Goal: Task Accomplishment & Management: Manage account settings

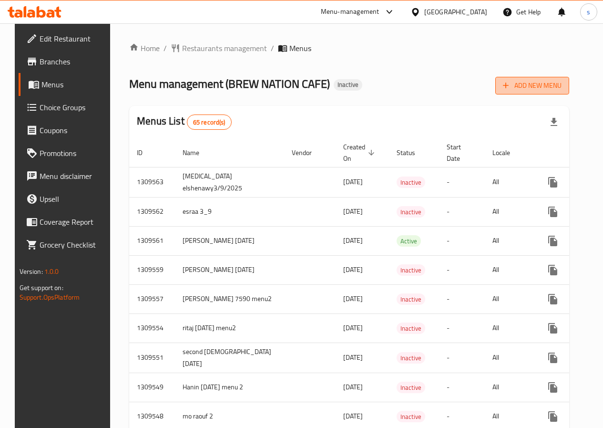
click at [532, 86] on span "Add New Menu" at bounding box center [532, 86] width 59 height 12
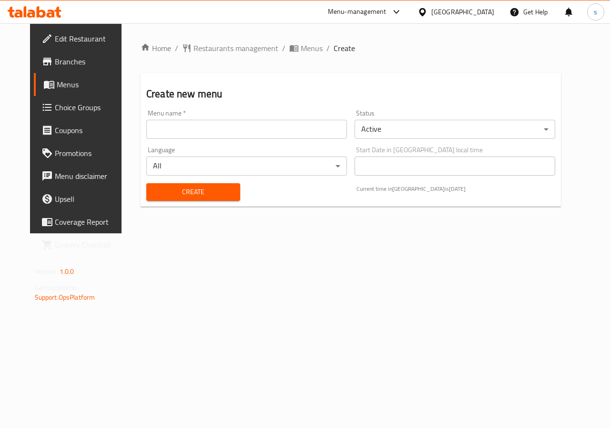
click at [275, 130] on input "text" at bounding box center [246, 129] width 201 height 19
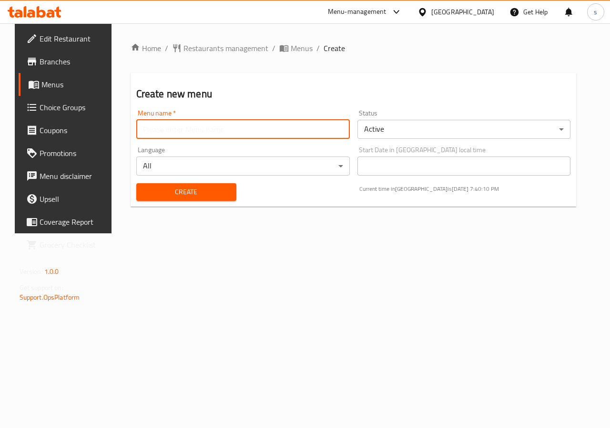
type input "\"
type input "Shahd 7594"
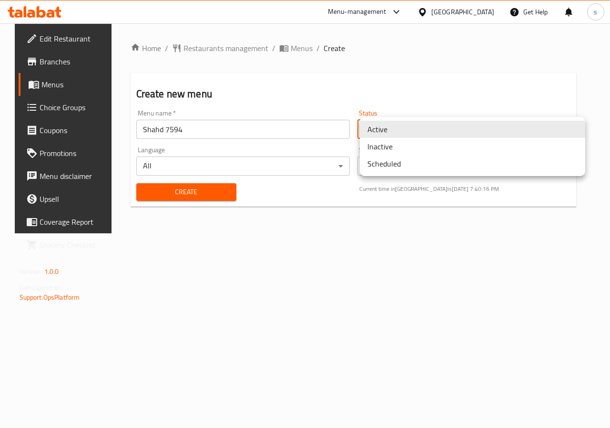
click at [498, 132] on body "​ Menu-management Egypt Get Help s Edit Restaurant Branches Menus Choice Groups…" at bounding box center [305, 225] width 610 height 404
click at [430, 150] on li "Inactive" at bounding box center [472, 146] width 225 height 17
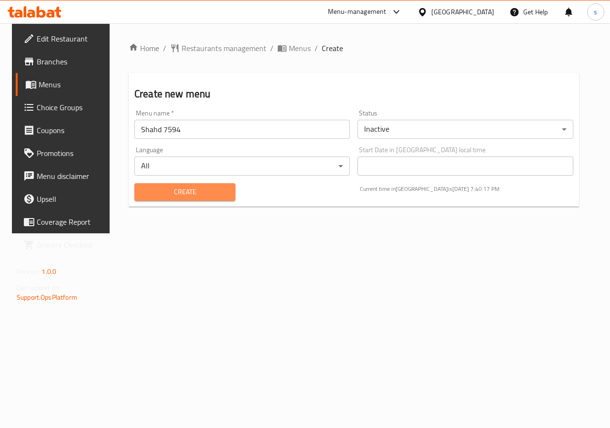
click at [198, 188] on span "Create" at bounding box center [185, 192] width 86 height 12
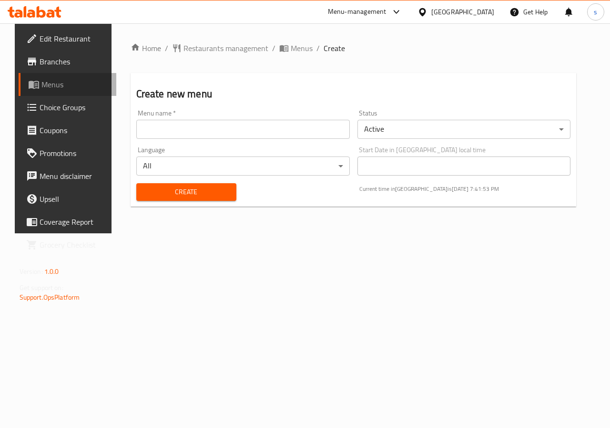
click at [69, 83] on span "Menus" at bounding box center [75, 84] width 68 height 11
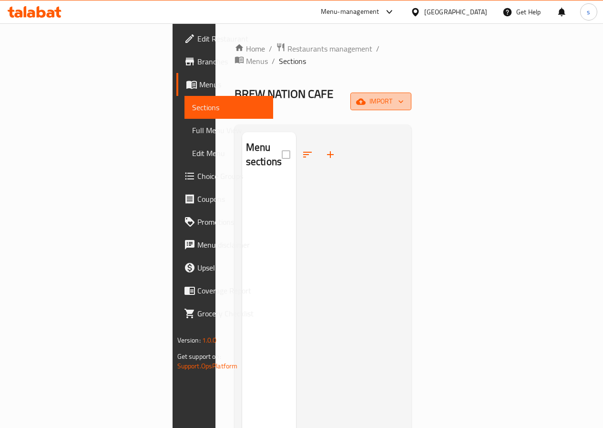
click at [411, 92] on button "import" at bounding box center [380, 101] width 61 height 18
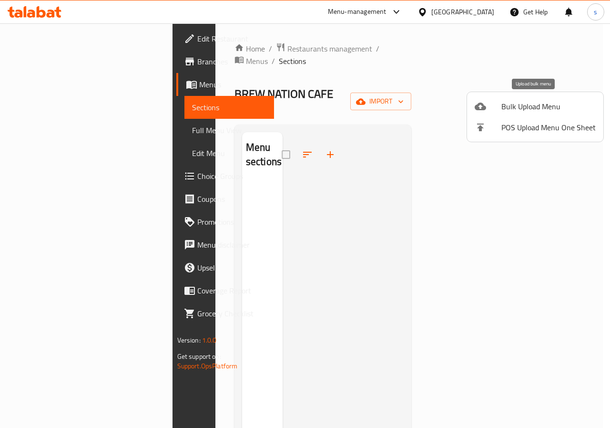
click at [508, 108] on span "Bulk Upload Menu" at bounding box center [548, 106] width 94 height 11
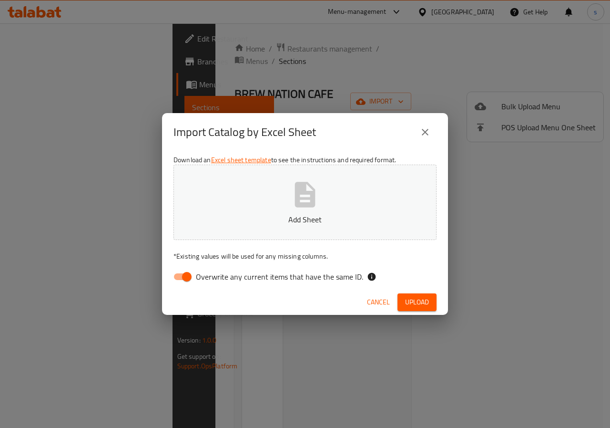
click at [188, 280] on input "Overwrite any current items that have the same ID." at bounding box center [187, 276] width 54 height 18
checkbox input "false"
click at [239, 194] on button "Add Sheet" at bounding box center [305, 201] width 263 height 75
click at [347, 189] on button "Add Sheet" at bounding box center [305, 201] width 263 height 75
click at [409, 299] on span "Upload" at bounding box center [417, 302] width 24 height 12
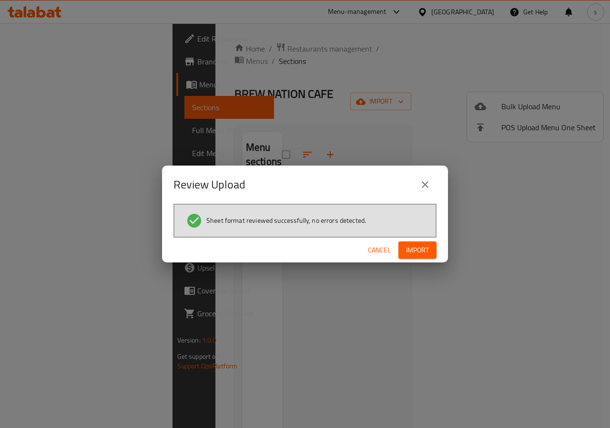
click at [420, 249] on span "Import" at bounding box center [417, 250] width 23 height 12
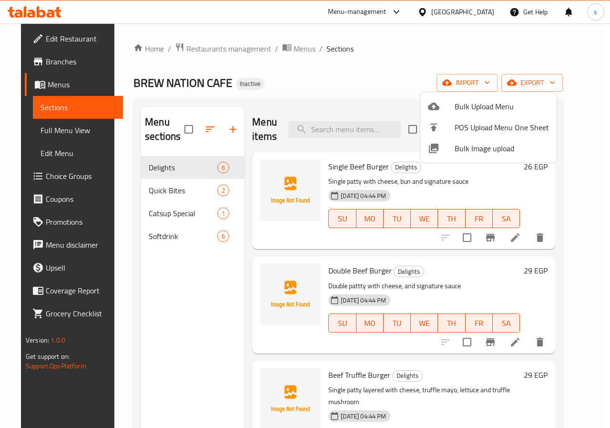
click at [181, 214] on div at bounding box center [305, 214] width 610 height 428
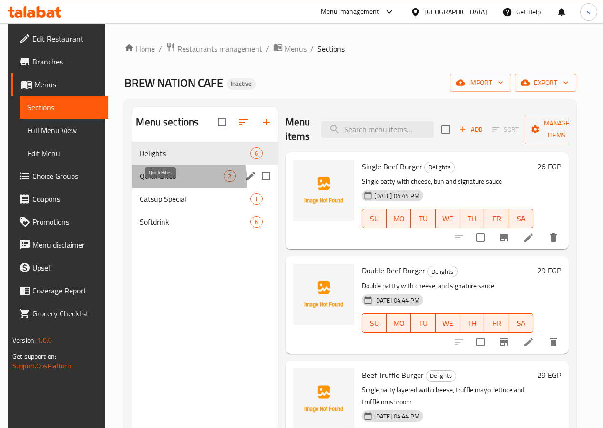
click at [178, 182] on span "Quick Bites" at bounding box center [182, 175] width 84 height 11
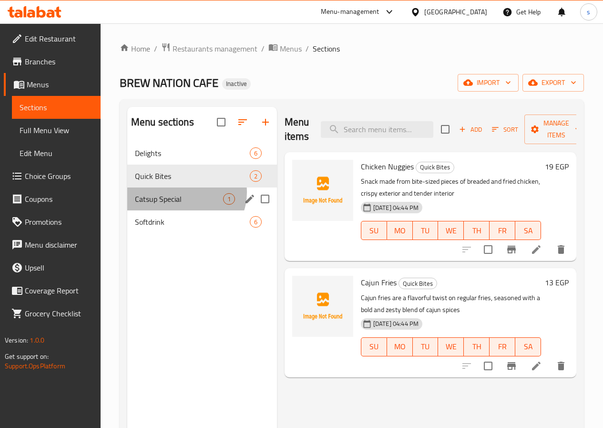
click at [185, 206] on div "Catsup Special 1" at bounding box center [202, 198] width 150 height 23
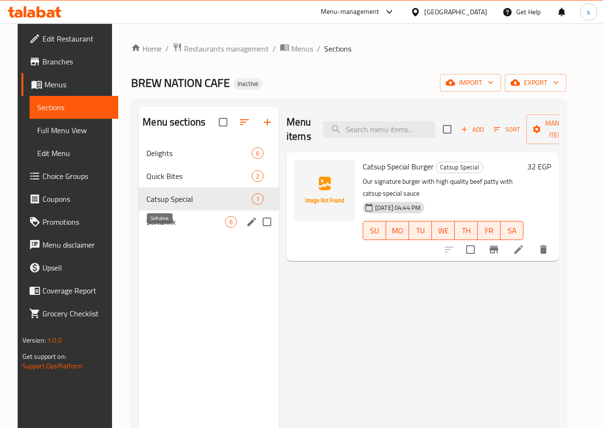
click at [165, 227] on span "Softdrink" at bounding box center [185, 221] width 79 height 11
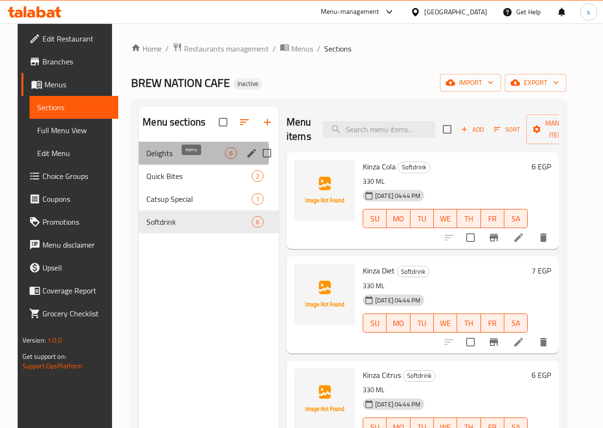
click at [225, 158] on span "6" at bounding box center [230, 153] width 11 height 9
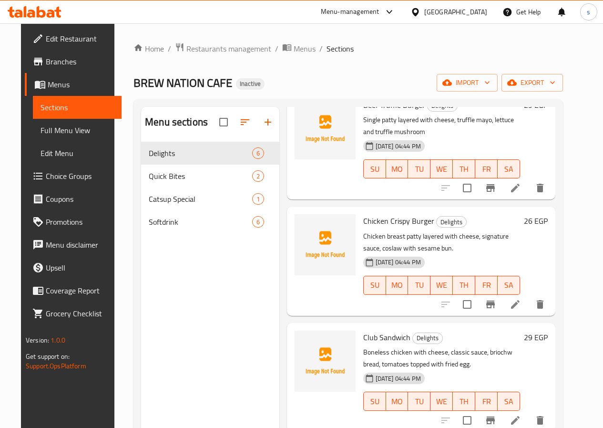
scroll to position [271, 0]
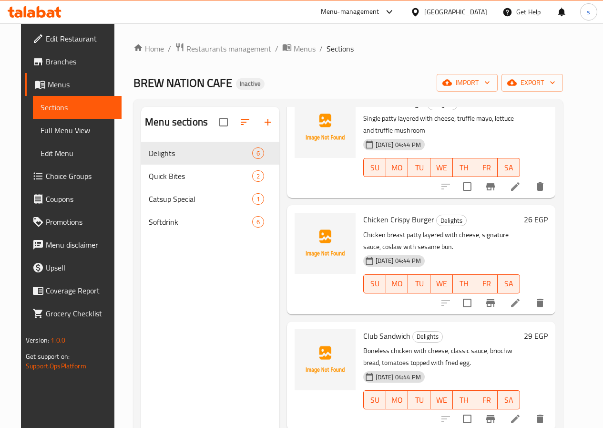
click at [363, 345] on p "Boneless chicken with cheese, classic sauce, briochw bread, tomatoes topped wit…" at bounding box center [441, 357] width 157 height 24
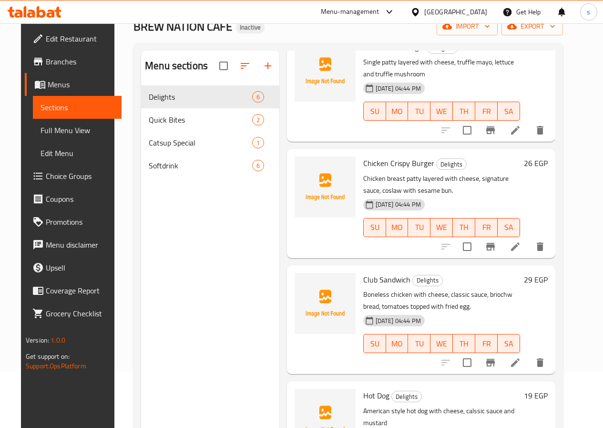
scroll to position [133, 0]
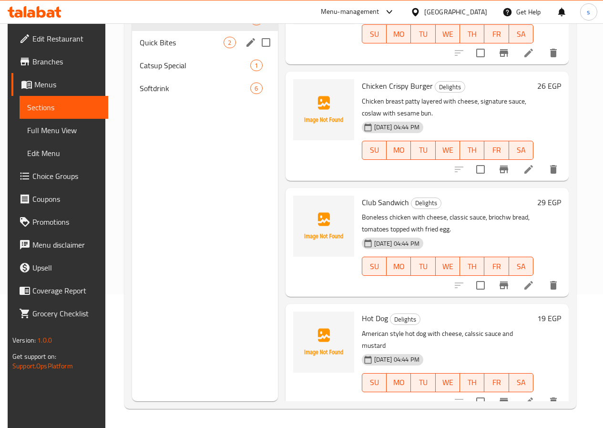
click at [153, 48] on span "Quick Bites" at bounding box center [182, 42] width 84 height 11
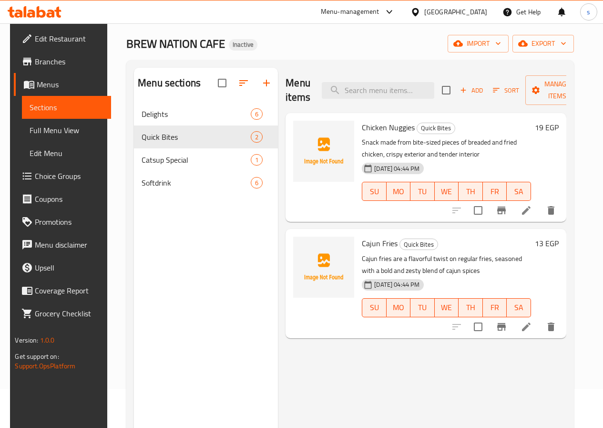
scroll to position [38, 0]
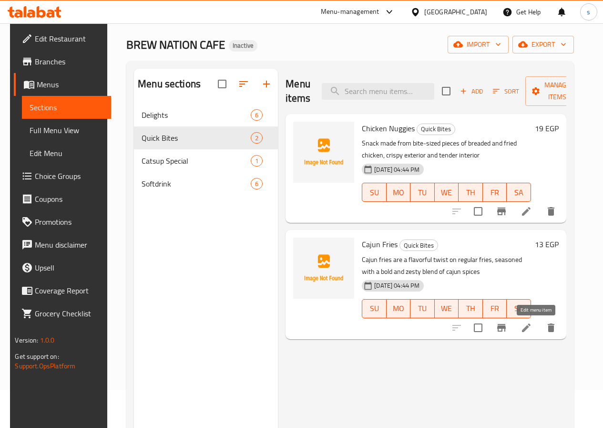
click at [532, 324] on icon at bounding box center [526, 327] width 11 height 11
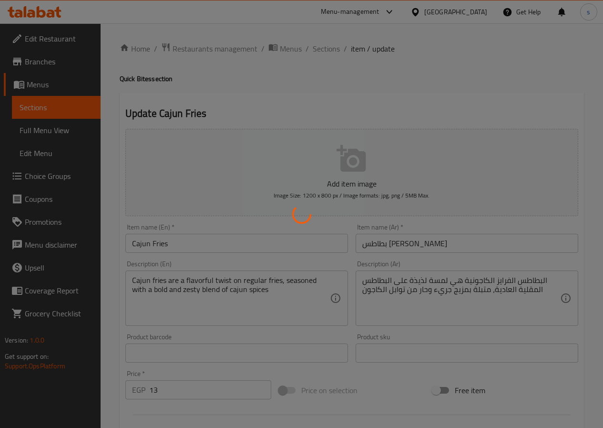
click at [437, 279] on div at bounding box center [301, 214] width 603 height 428
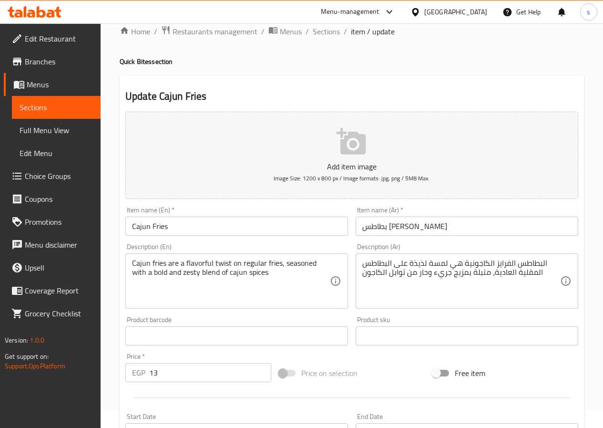
scroll to position [19, 0]
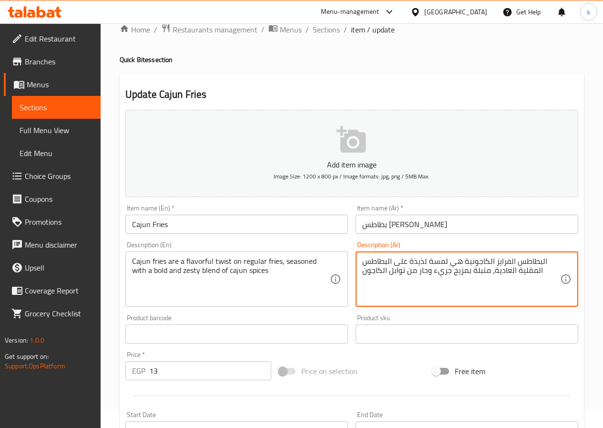
click at [437, 270] on textarea "البطاطس الفرايز الكاجونية هي لمسة لذيذة على البطاطس المقلية العادية، متبلة بمزي…" at bounding box center [461, 278] width 198 height 45
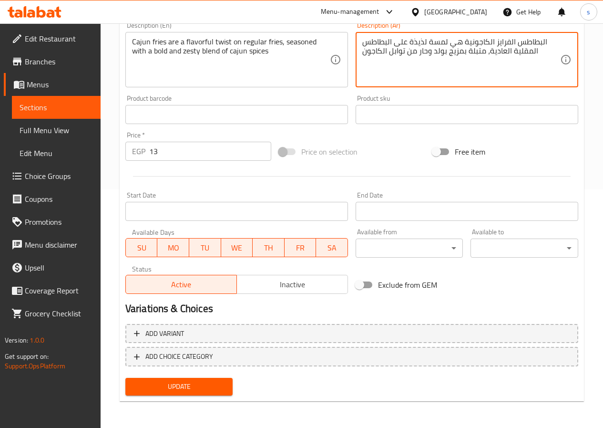
type textarea "البطاطس الفرايز الكاجونية هي لمسة لذيذة على البطاطس المقلية العادية، متبلة بمزي…"
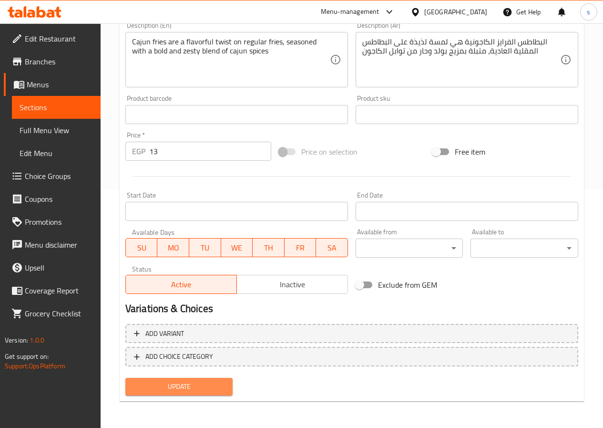
click at [204, 385] on span "Update" at bounding box center [179, 386] width 92 height 12
click at [204, 407] on div "Home / Restaurants management / Menus / Sections / item / update Quick Bites se…" at bounding box center [352, 106] width 464 height 604
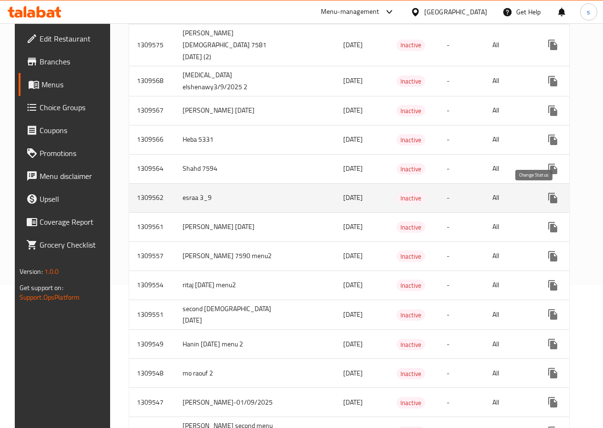
scroll to position [95, 0]
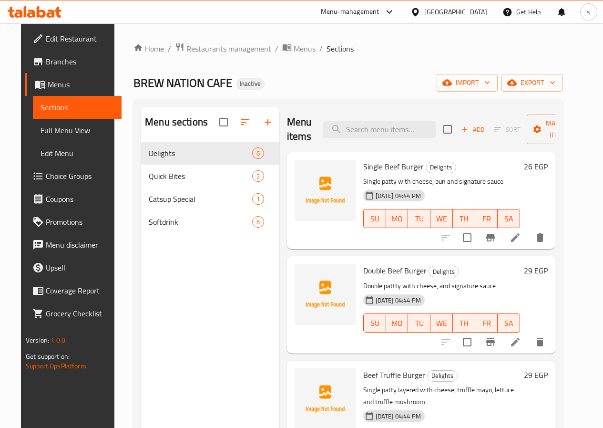
click at [520, 235] on icon at bounding box center [515, 237] width 9 height 9
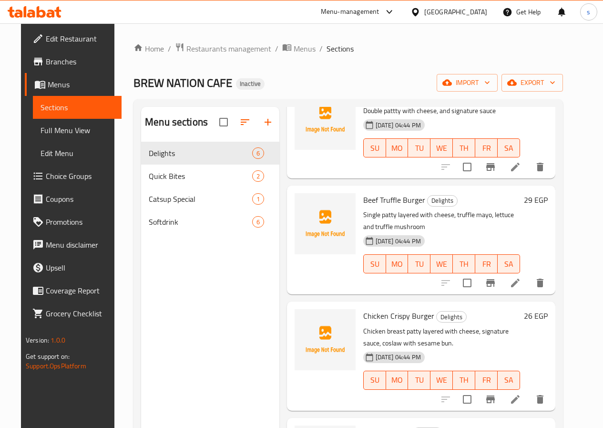
scroll to position [191, 0]
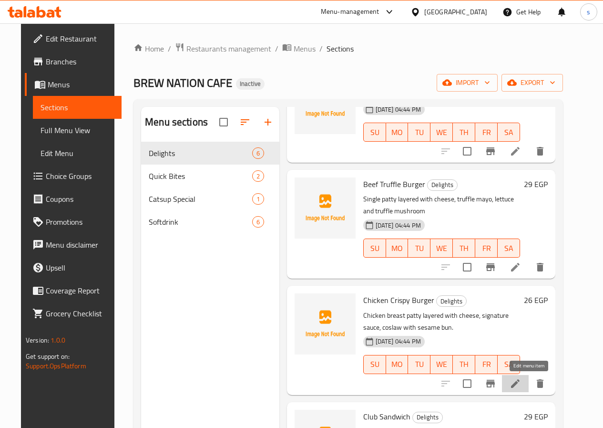
click at [521, 381] on icon at bounding box center [515, 383] width 11 height 11
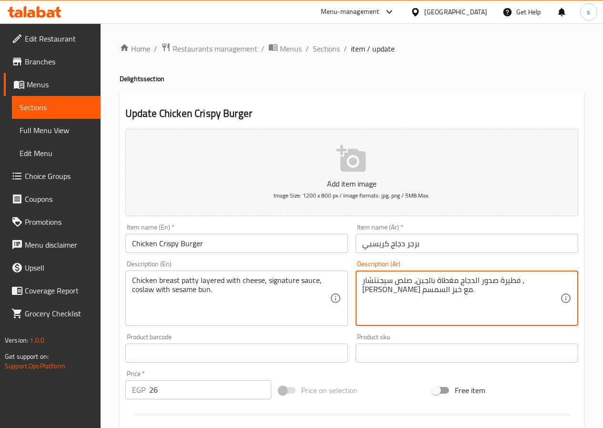
click at [389, 280] on textarea "فطيرة صدور الدجاج مغطاة بالجبن، صلص سيجنتشار ، كول سلو مع خبز السمسم." at bounding box center [461, 298] width 198 height 45
click at [410, 289] on textarea "فطيرة صدور الدجاج مغطاة بالجبن، صلص سيجنتشار ، كول سلو مع خبز السمسم." at bounding box center [461, 298] width 198 height 45
click at [401, 290] on textarea "فطيرة صدور الدجاج مغطاة بالجبن، صلص سيجنتشار ، كول سلو مع خبز السمسم." at bounding box center [461, 298] width 198 height 45
drag, startPoint x: 401, startPoint y: 290, endPoint x: 348, endPoint y: 293, distance: 53.0
click at [348, 293] on div "Add item image Image Size: 1200 x 800 px / Image formats: jpg, png / 5MB Max. I…" at bounding box center [352, 330] width 460 height 411
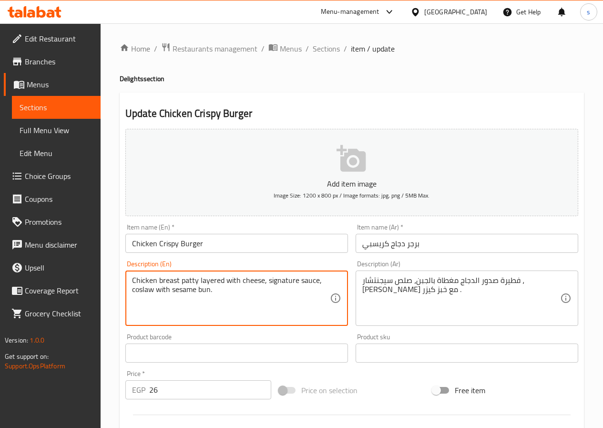
click at [245, 276] on textarea "Chicken breast patty layered with cheese, signature sauce, coslaw with sesame b…" at bounding box center [231, 298] width 198 height 45
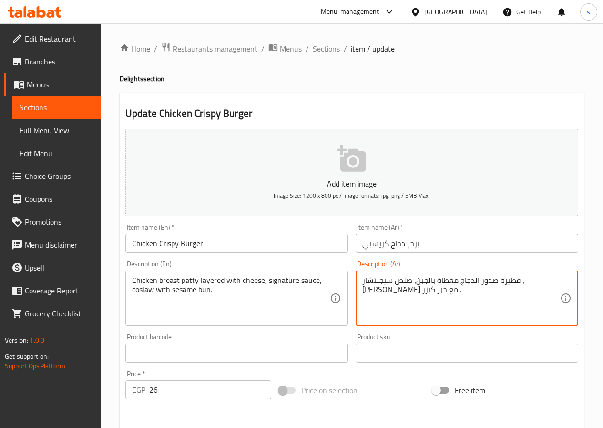
click at [366, 282] on textarea "فطيرة صدور الدجاج مغطاة بالجبن، صلص سيجنتشار ، كول سلو مع خبز كيزر ." at bounding box center [461, 298] width 198 height 45
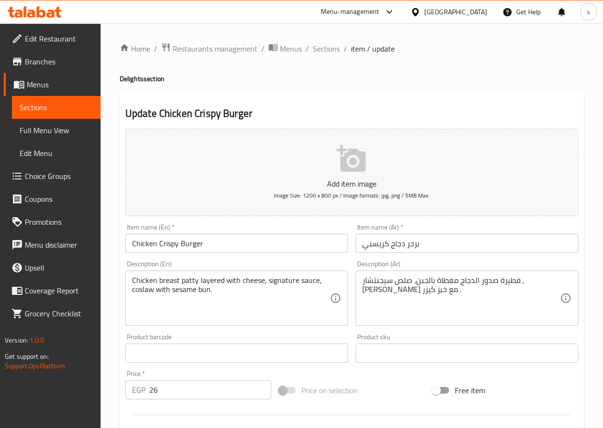
click at [437, 279] on textarea "فطيرة صدور الدجاج مغطاة بالجبن، صلص سيجنتشار ، كول سلو مع خبز كيزر ." at bounding box center [461, 298] width 198 height 45
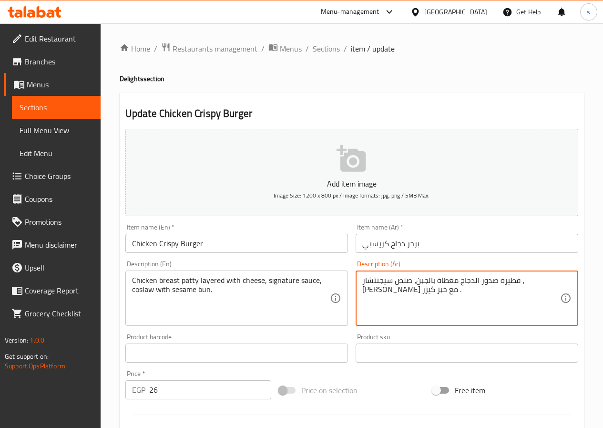
click at [433, 281] on textarea "فطيرة صدور الدجاج مغطاة بالجبن، صلص سيجنتشار ، كول سلو مع خبز كيزر ." at bounding box center [461, 298] width 198 height 45
click at [365, 291] on textarea "فطيرة صدور الدجاج مغطاة بالجبن، صوص سيجنتشار ، كول سلو مع خبز كيزر ." at bounding box center [461, 298] width 198 height 45
click at [368, 292] on textarea "فطيرة صدور الدجاج مغطاة بالجبن، صوص سيجنتشار ، كول سلو مع خبز كيزر ." at bounding box center [461, 298] width 198 height 45
click at [394, 277] on textarea "فطيرة صدور الدجاج مغطاة بالجبن، صوص سيجنتشار ، كول سلو مع خبز كيزر سمسم." at bounding box center [461, 298] width 198 height 45
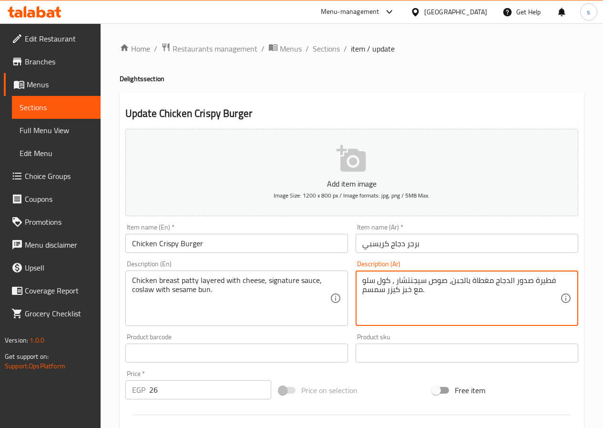
click at [394, 277] on textarea "فطيرة صدور الدجاج مغطاة بالجبن، صوص سيجنتشار ، كول سلو مع خبز كيزر سمسم." at bounding box center [461, 298] width 198 height 45
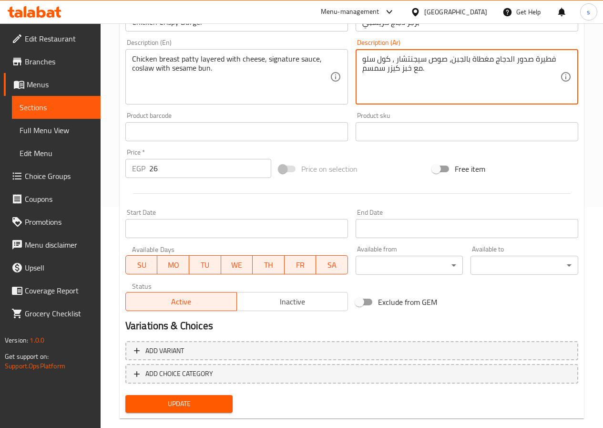
scroll to position [238, 0]
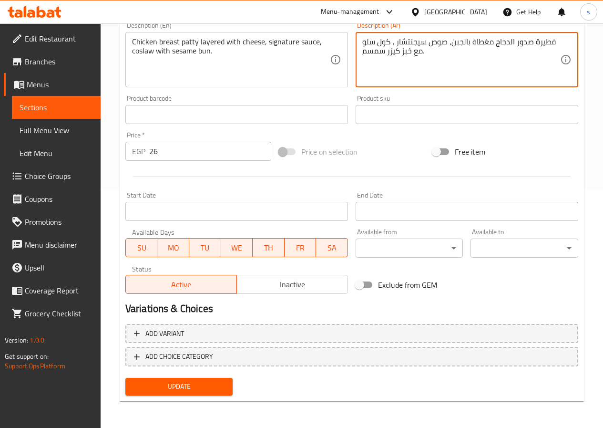
type textarea "فطيرة صدور الدجاج مغطاة بالجبن، صوص سيجنتشار ، كول سلو مع خبز كيزر سمسم."
click at [208, 387] on span "Update" at bounding box center [179, 386] width 92 height 12
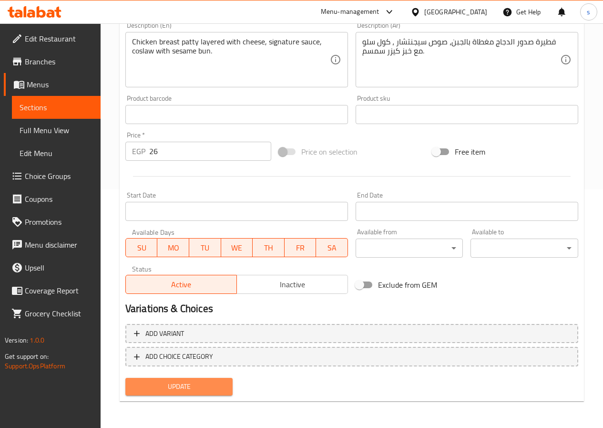
click at [204, 386] on span "Update" at bounding box center [179, 386] width 92 height 12
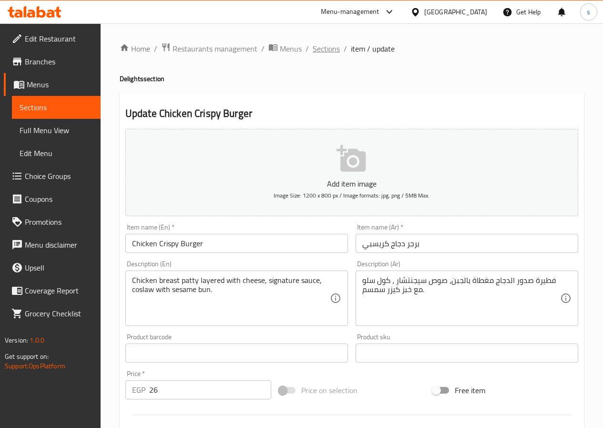
click at [326, 46] on span "Sections" at bounding box center [326, 48] width 27 height 11
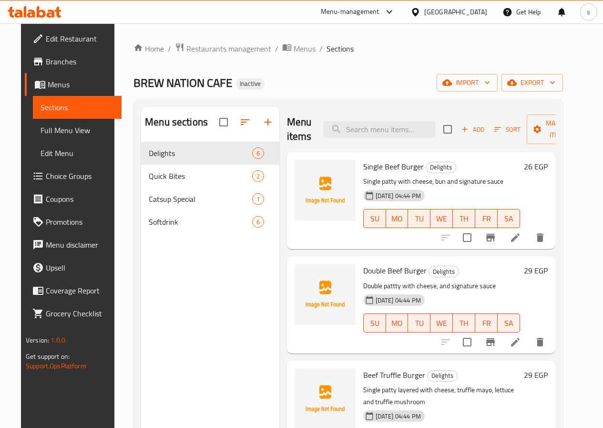
click at [521, 235] on icon at bounding box center [515, 237] width 11 height 11
